Goal: Task Accomplishment & Management: Use online tool/utility

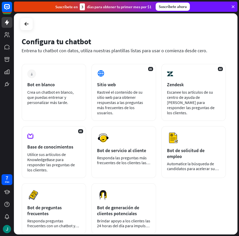
click at [232, 8] on icon at bounding box center [233, 6] width 5 height 5
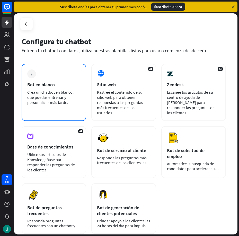
click at [47, 96] on font "Crea un chatbot en blanco, que puedas entrenar y personalizar más tarde." at bounding box center [50, 97] width 46 height 15
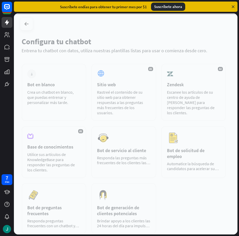
drag, startPoint x: 47, startPoint y: 96, endPoint x: 93, endPoint y: 95, distance: 46.4
click at [92, 95] on div at bounding box center [126, 123] width 224 height 221
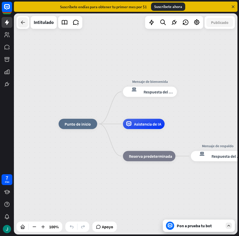
click at [25, 22] on icon at bounding box center [23, 22] width 6 height 6
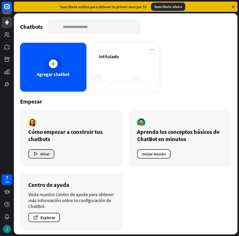
click at [37, 152] on icon "button" at bounding box center [35, 153] width 5 height 5
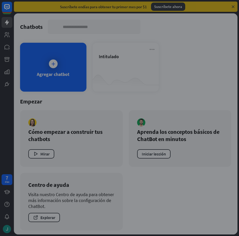
click at [123, 40] on div "cerca" at bounding box center [119, 118] width 239 height 236
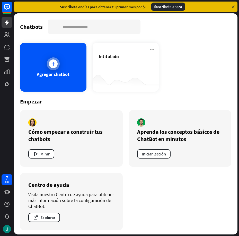
click at [29, 56] on div "Agregar chatbot" at bounding box center [53, 67] width 66 height 49
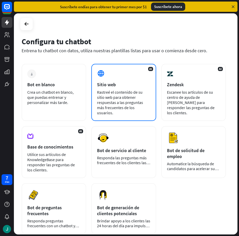
click at [135, 92] on font "Rastreé el contenido de su sitio web para obtener respuestas a las preguntas má…" at bounding box center [120, 103] width 46 height 26
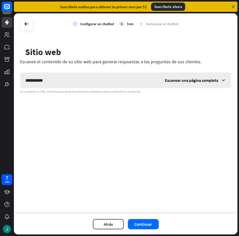
type input "**********"
click at [226, 81] on icon at bounding box center [223, 80] width 5 height 5
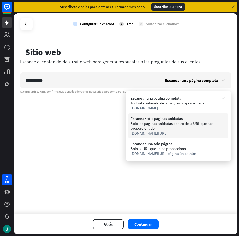
click at [179, 121] on font "Solo las páginas anidadas dentro de la URL que has proporcionado" at bounding box center [172, 126] width 82 height 10
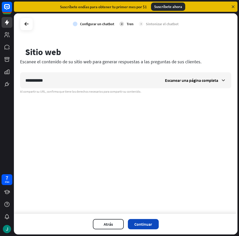
click at [133, 228] on button "Continuar" at bounding box center [143, 224] width 31 height 10
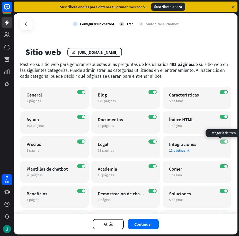
click at [225, 143] on span at bounding box center [226, 141] width 3 height 3
click at [225, 167] on span at bounding box center [226, 166] width 3 height 3
click at [225, 118] on span at bounding box center [226, 116] width 3 height 3
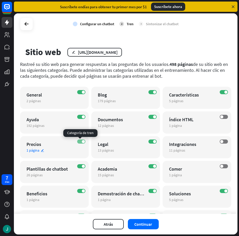
click at [83, 141] on span at bounding box center [83, 141] width 3 height 3
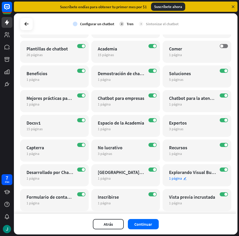
scroll to position [118, 0]
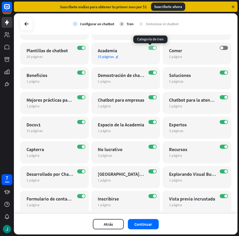
click at [151, 50] on label "EN" at bounding box center [153, 48] width 8 height 4
click at [232, 5] on icon at bounding box center [233, 6] width 5 height 5
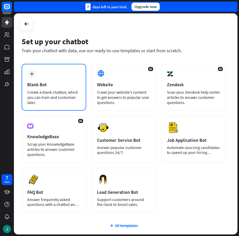
click at [40, 73] on div "plus Blank Bot Create a blank chatbot, which you can train and customize later." at bounding box center [54, 87] width 65 height 47
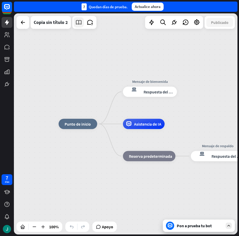
click at [79, 20] on icon at bounding box center [78, 22] width 7 height 7
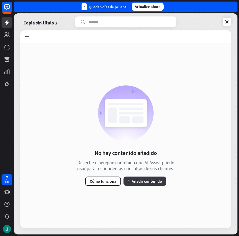
click at [156, 181] on font "Añadir contenido" at bounding box center [147, 181] width 30 height 5
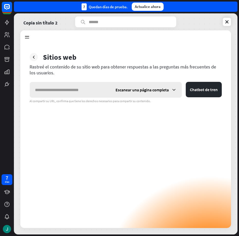
click at [174, 89] on icon at bounding box center [174, 89] width 5 height 5
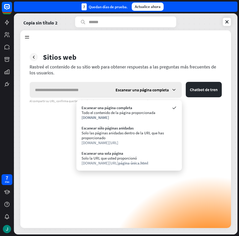
click at [174, 89] on icon at bounding box center [174, 89] width 5 height 5
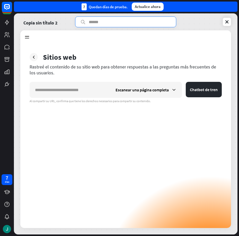
click at [93, 21] on input "text" at bounding box center [125, 21] width 101 height 11
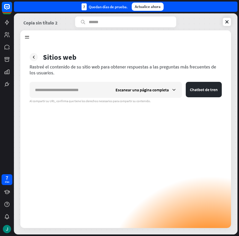
click at [45, 17] on div "Copia sin título 2 Centro de conocimiento Aprender Sitios web 0 Artículos 0 Bas…" at bounding box center [126, 123] width 224 height 221
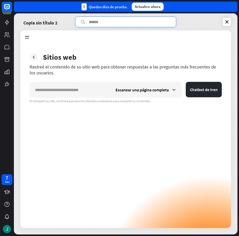
click at [110, 23] on input "text" at bounding box center [125, 21] width 101 height 11
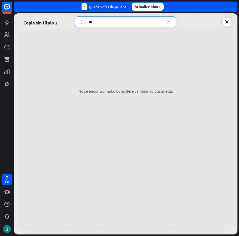
type input "*"
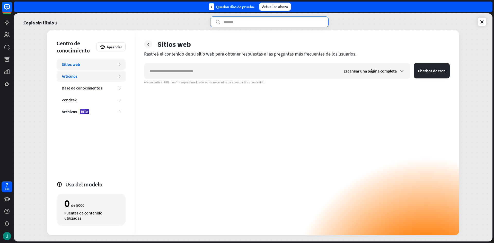
click at [102, 75] on div "Artículos" at bounding box center [88, 76] width 52 height 5
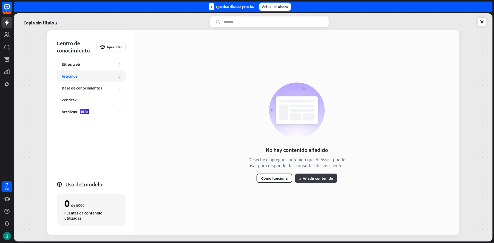
drag, startPoint x: 312, startPoint y: 180, endPoint x: 313, endPoint y: 177, distance: 2.8
click at [239, 177] on button "más Añadir contenido" at bounding box center [316, 178] width 42 height 9
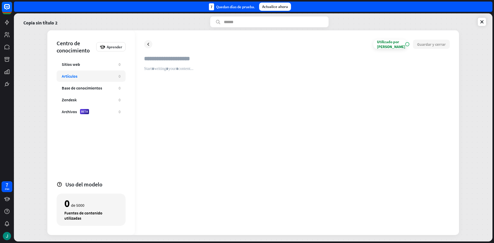
click at [184, 59] on input "text" at bounding box center [297, 60] width 306 height 11
type input "*"
type input "******"
click at [182, 75] on div at bounding box center [297, 146] width 306 height 160
